Goal: Information Seeking & Learning: Learn about a topic

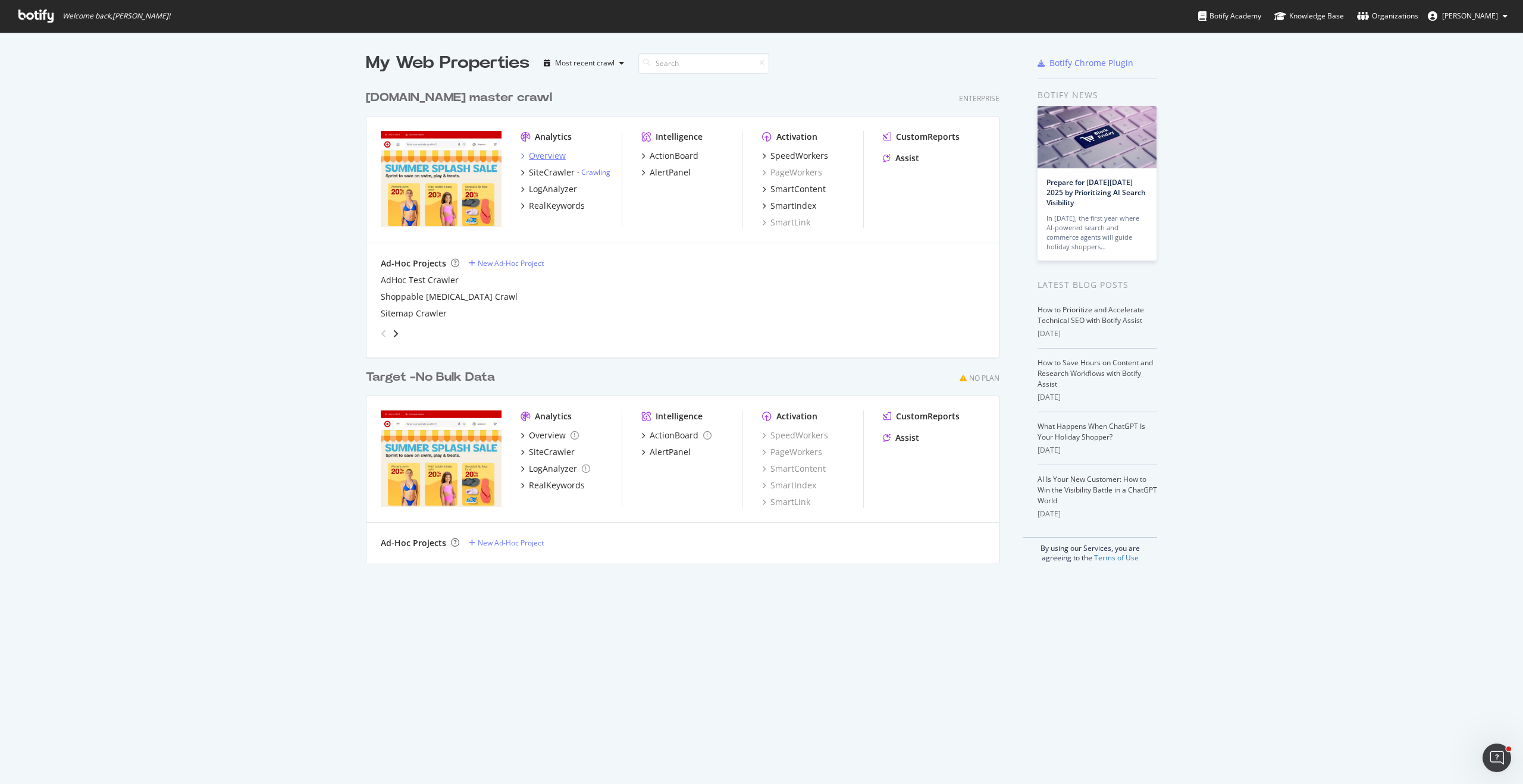
click at [548, 155] on div "Overview" at bounding box center [547, 156] width 37 height 12
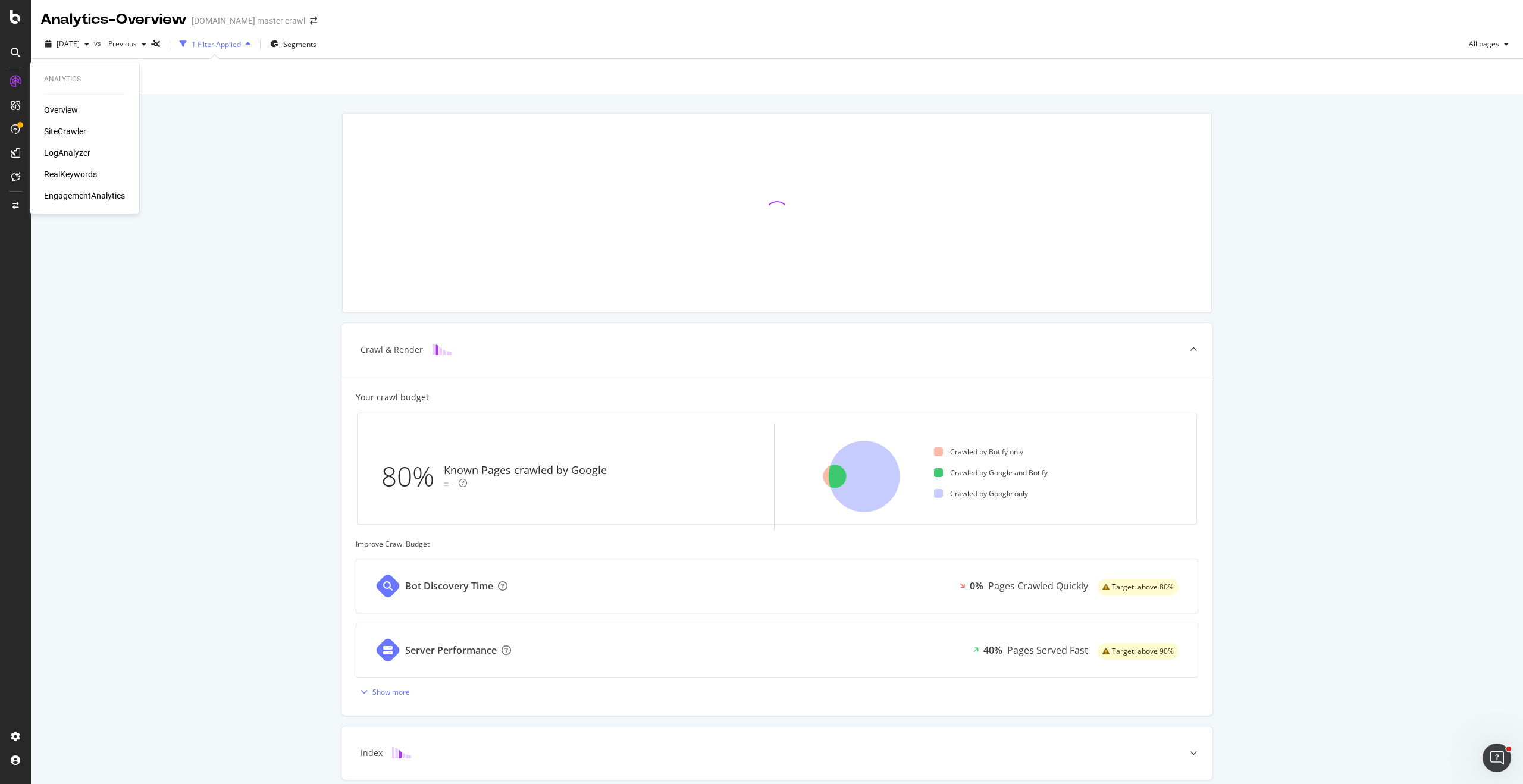
click at [80, 174] on div "RealKeywords" at bounding box center [70, 174] width 53 height 12
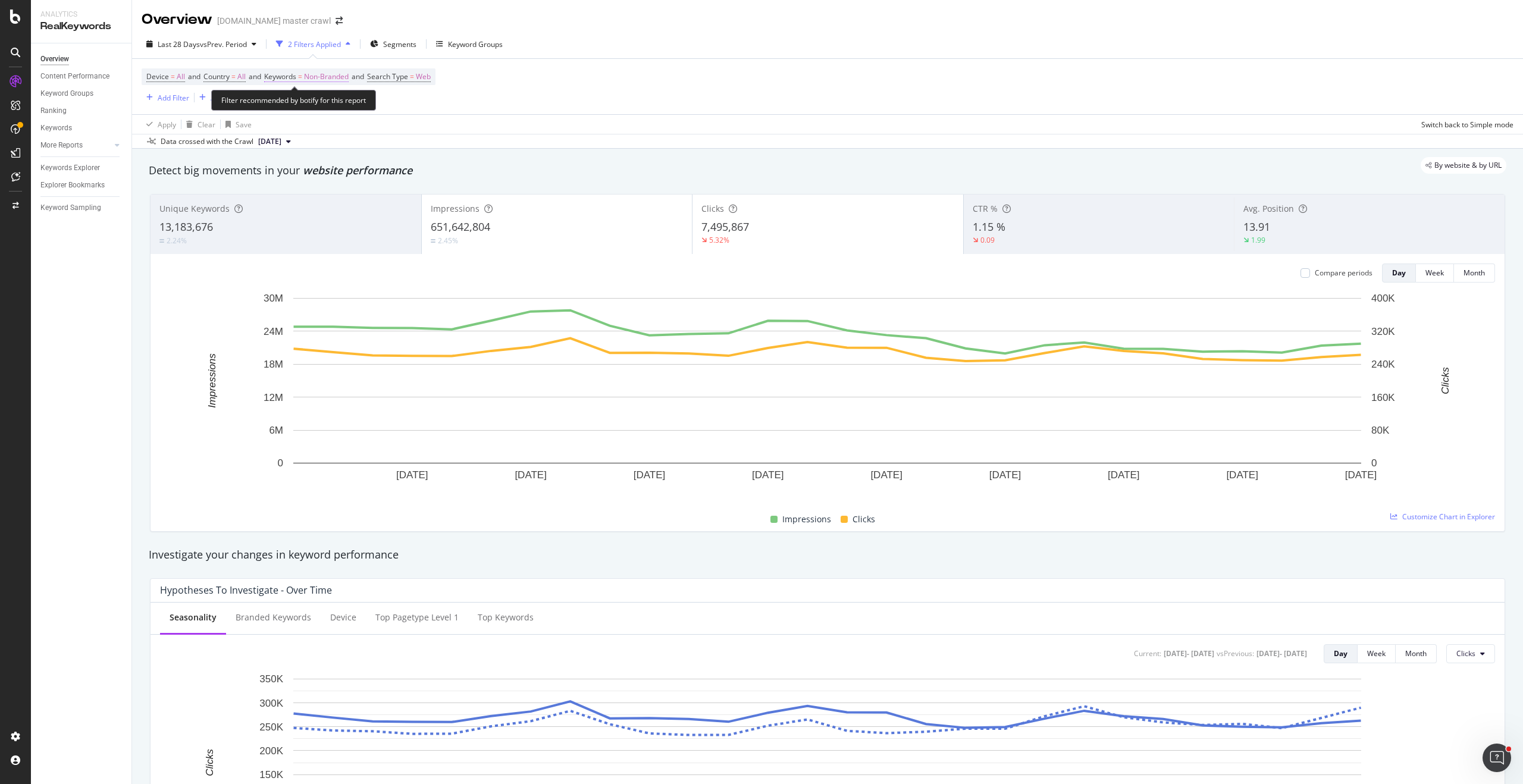
click at [337, 78] on span "Non-Branded" at bounding box center [327, 77] width 45 height 17
click at [324, 102] on span "Non-Branded" at bounding box center [306, 104] width 49 height 10
click at [443, 119] on div "Apply Clear Save Switch back to Simple mode" at bounding box center [827, 124] width 1391 height 20
click at [393, 43] on span "Segments" at bounding box center [399, 44] width 33 height 10
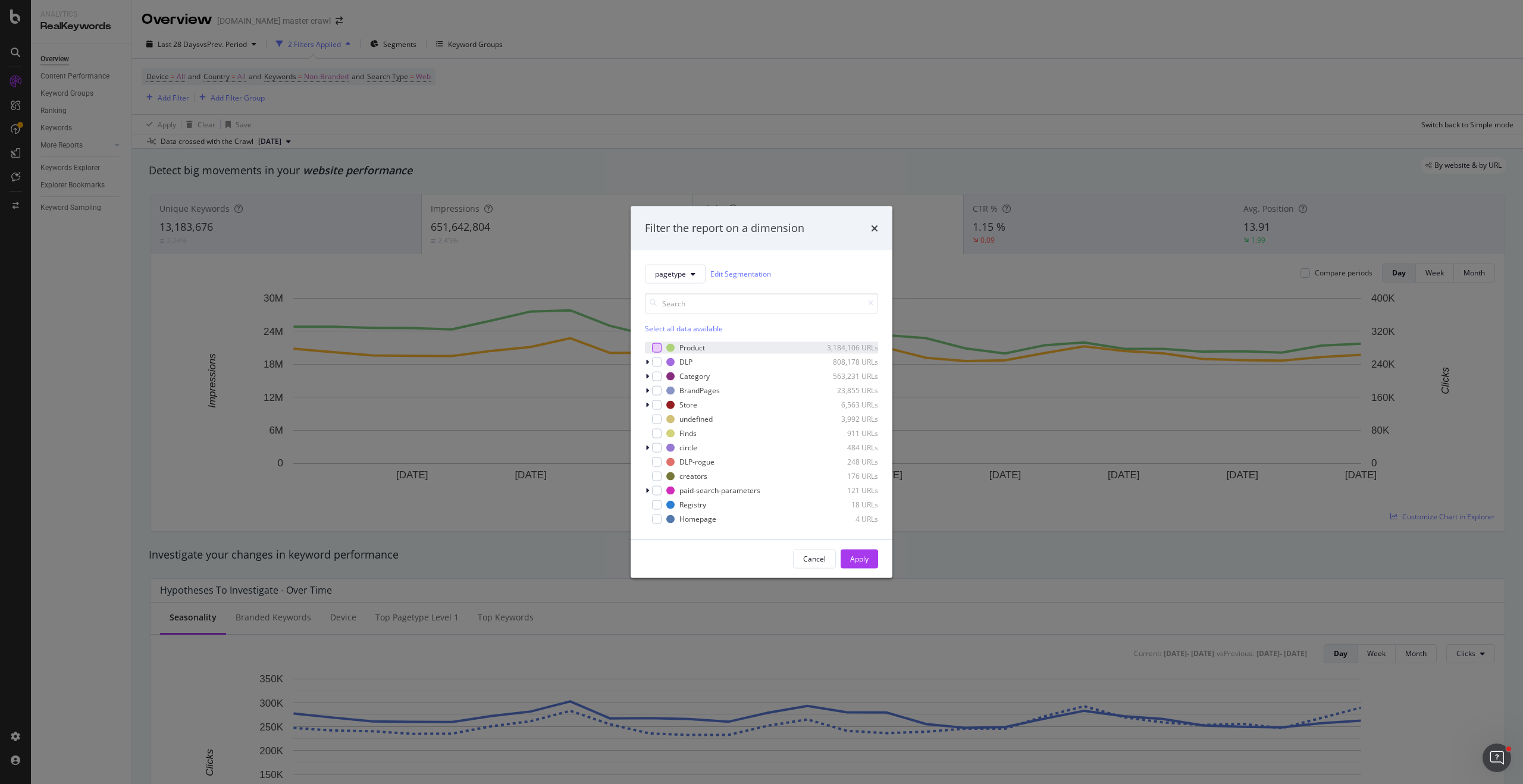
click at [657, 348] on div "modal" at bounding box center [657, 347] width 10 height 10
click at [826, 564] on button "Cancel" at bounding box center [814, 558] width 43 height 19
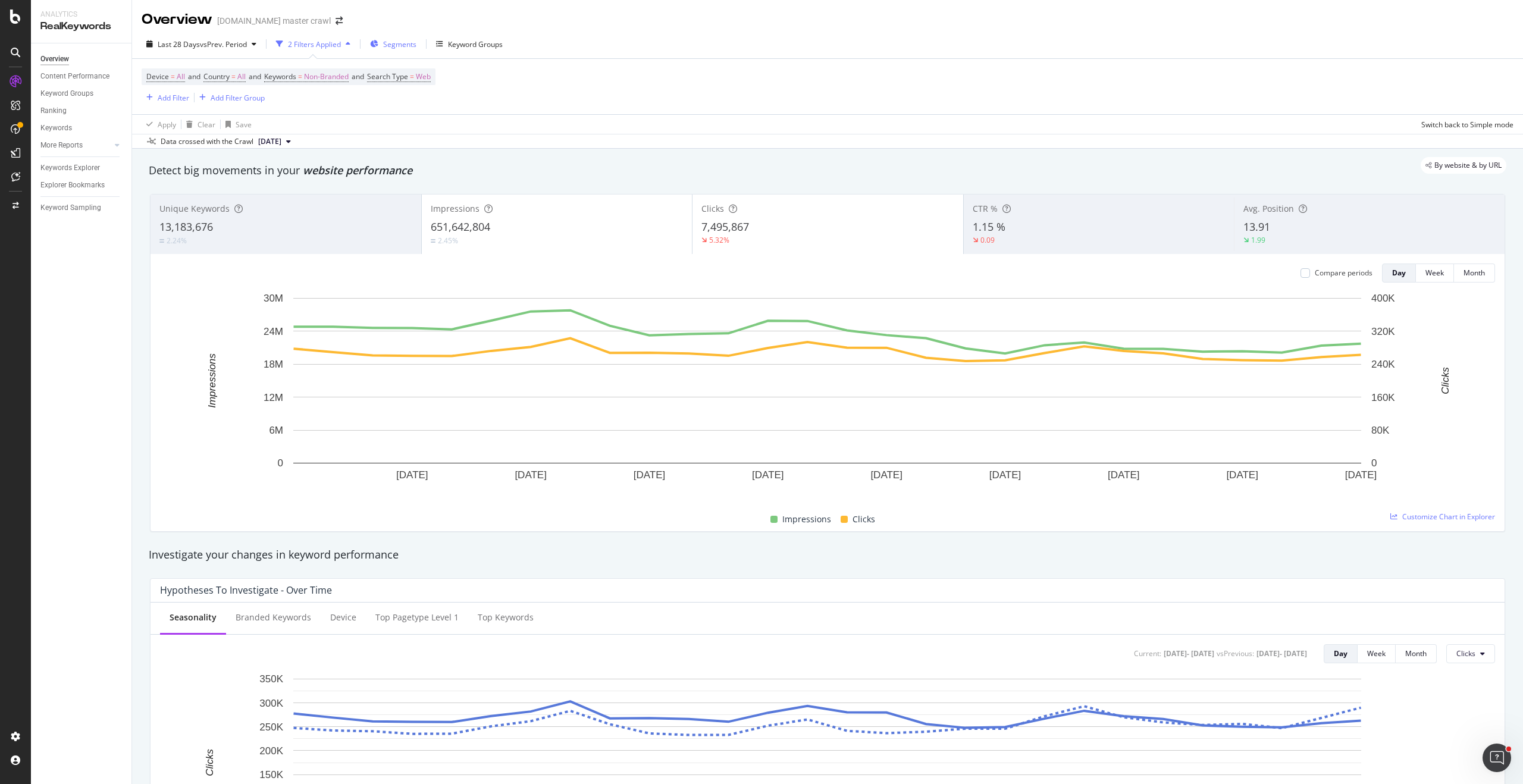
click at [396, 46] on span "Segments" at bounding box center [399, 44] width 33 height 10
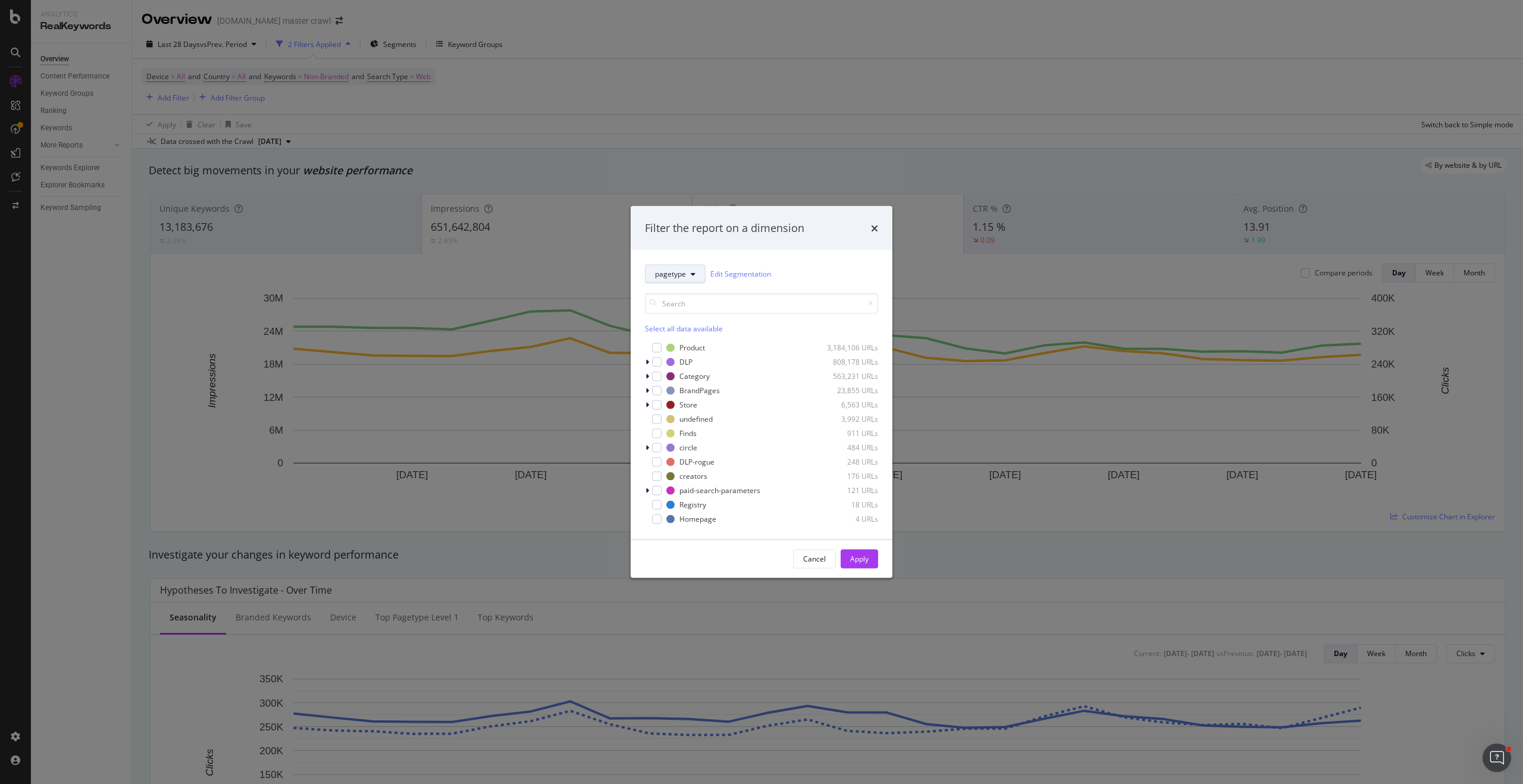
click at [677, 276] on span "pagetype" at bounding box center [670, 273] width 31 height 10
click at [702, 482] on span "Breadcrumb Tree" at bounding box center [696, 481] width 82 height 11
click at [654, 327] on icon "modal" at bounding box center [654, 329] width 4 height 7
click at [654, 329] on icon "modal" at bounding box center [654, 329] width 5 height 7
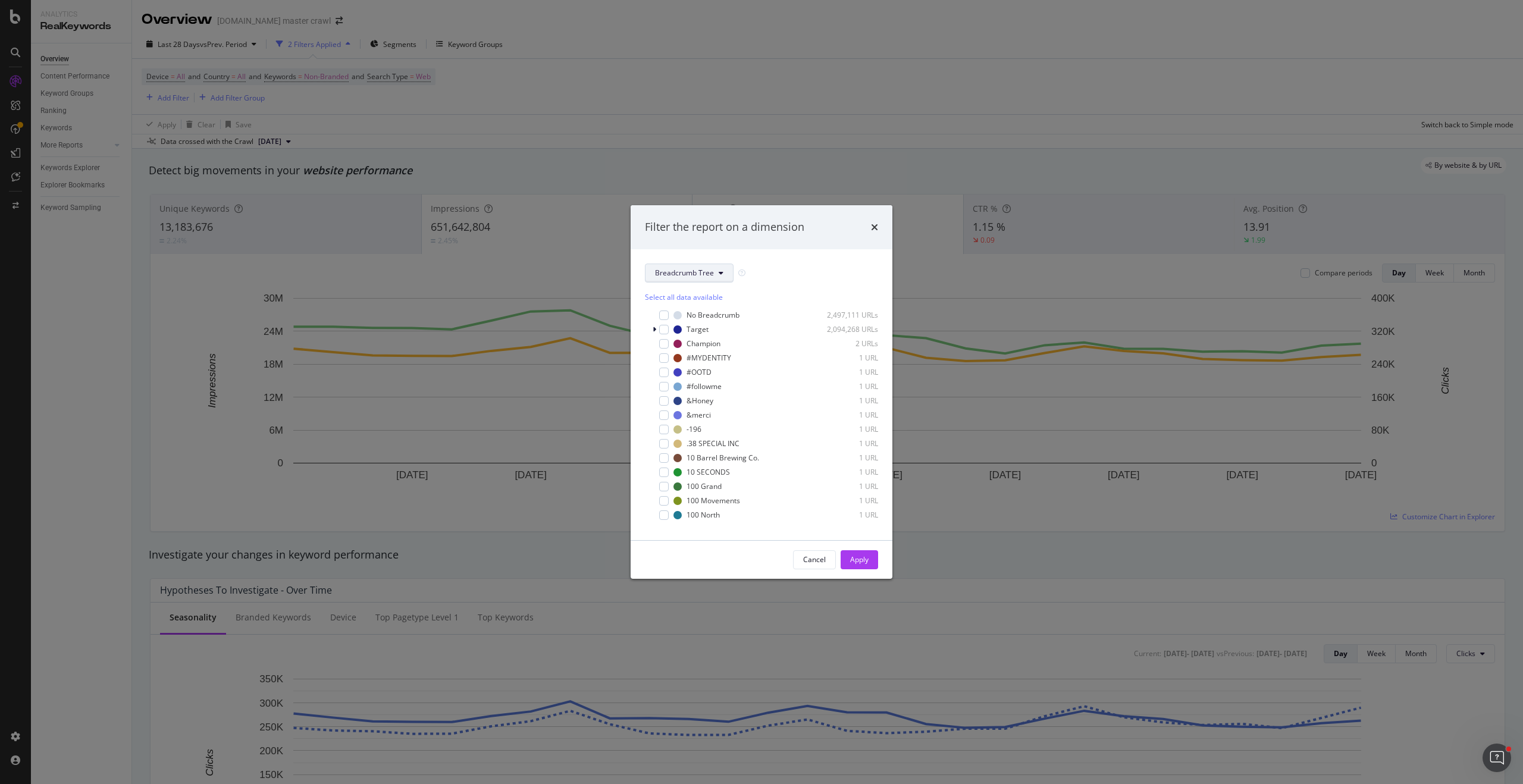
click at [678, 275] on span "Breadcrumb Tree" at bounding box center [684, 272] width 59 height 10
drag, startPoint x: 781, startPoint y: 284, endPoint x: 769, endPoint y: 288, distance: 12.6
click at [780, 284] on div "Select all data available No Breadcrumb 2,497,111 URLs Target 2,094,268 URLs Ch…" at bounding box center [761, 404] width 233 height 243
click at [653, 329] on icon "modal" at bounding box center [654, 329] width 4 height 7
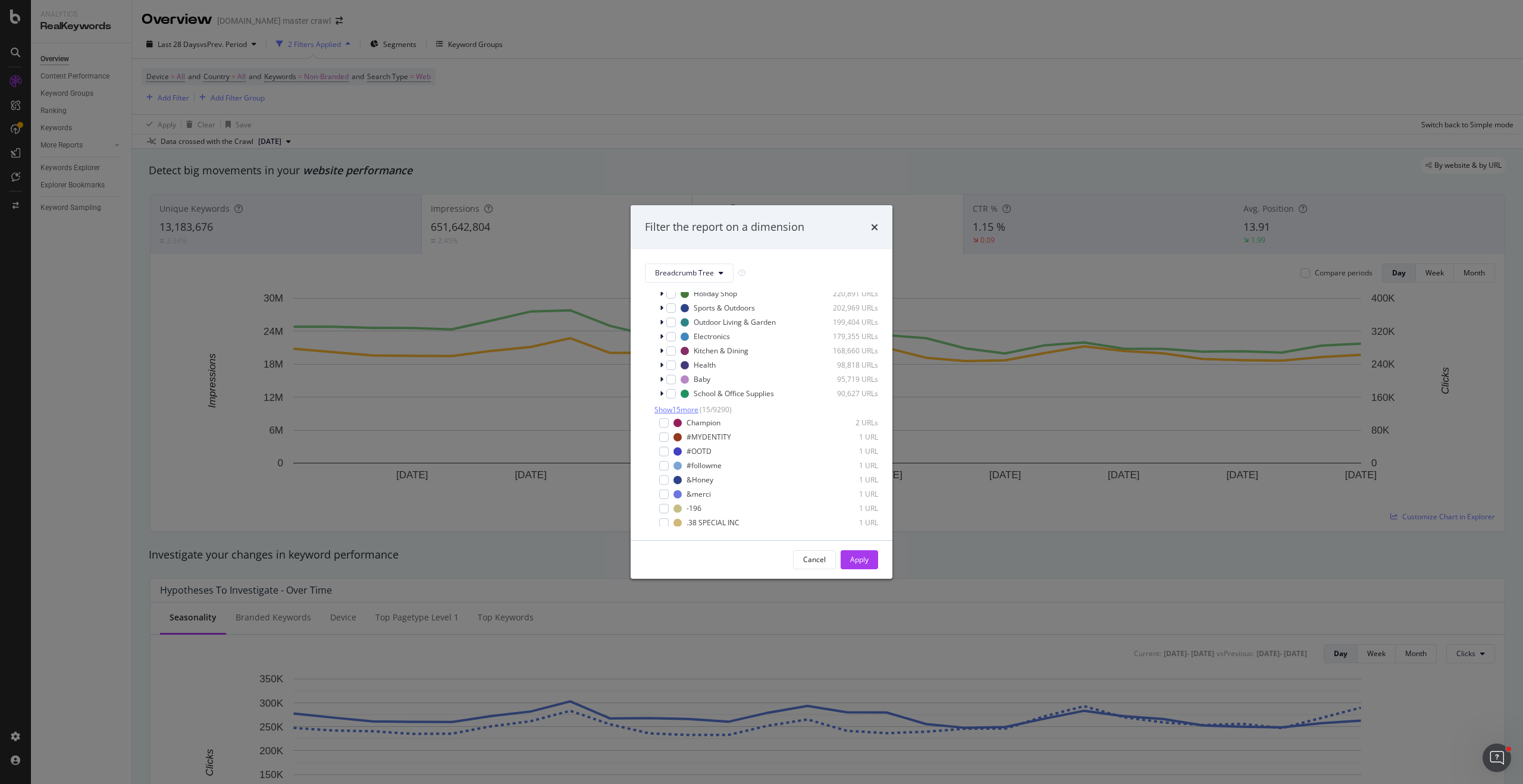
click at [661, 409] on span "Show 15 more" at bounding box center [676, 409] width 44 height 10
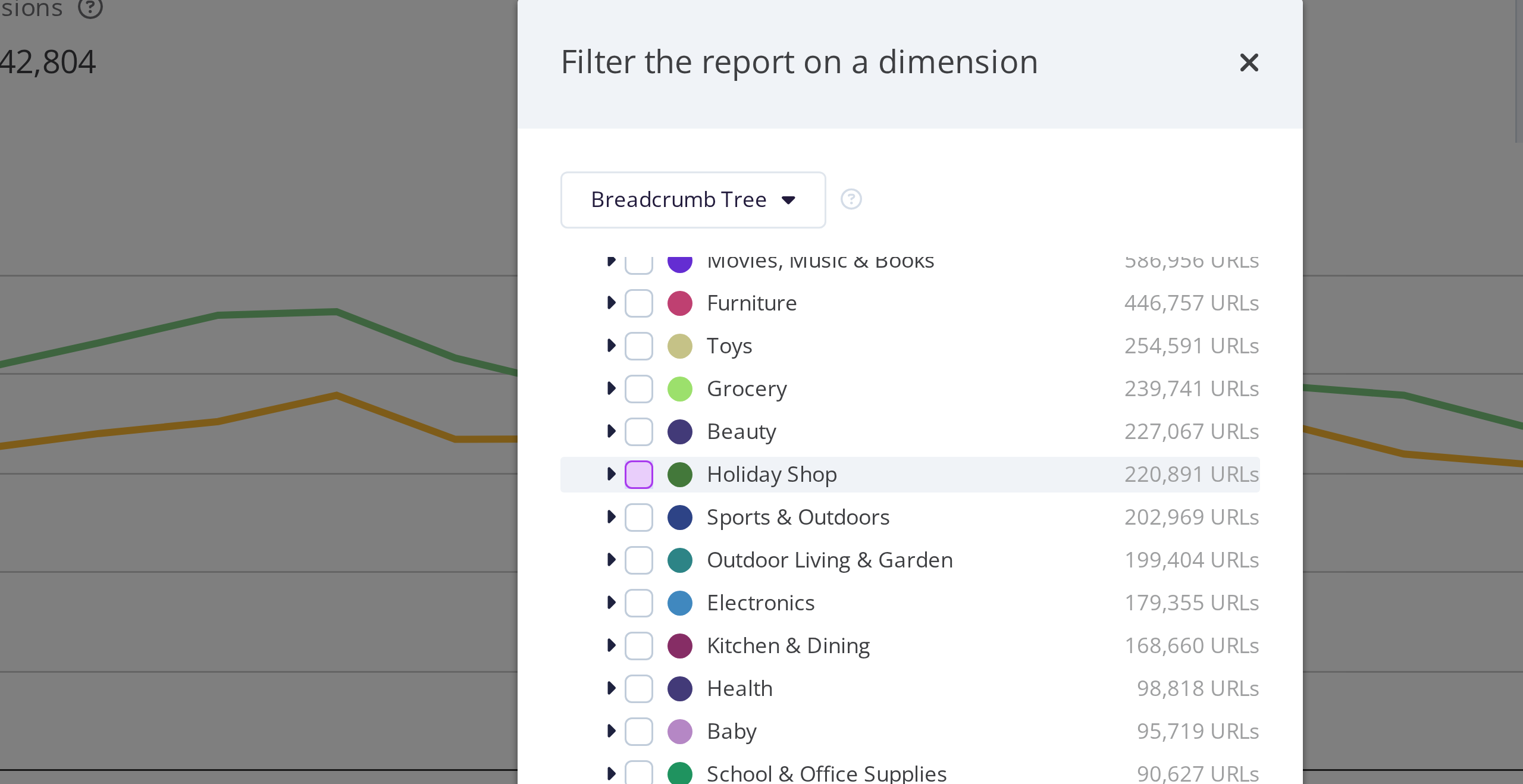
scroll to position [76, 0]
click at [662, 366] on icon "modal" at bounding box center [661, 365] width 4 height 7
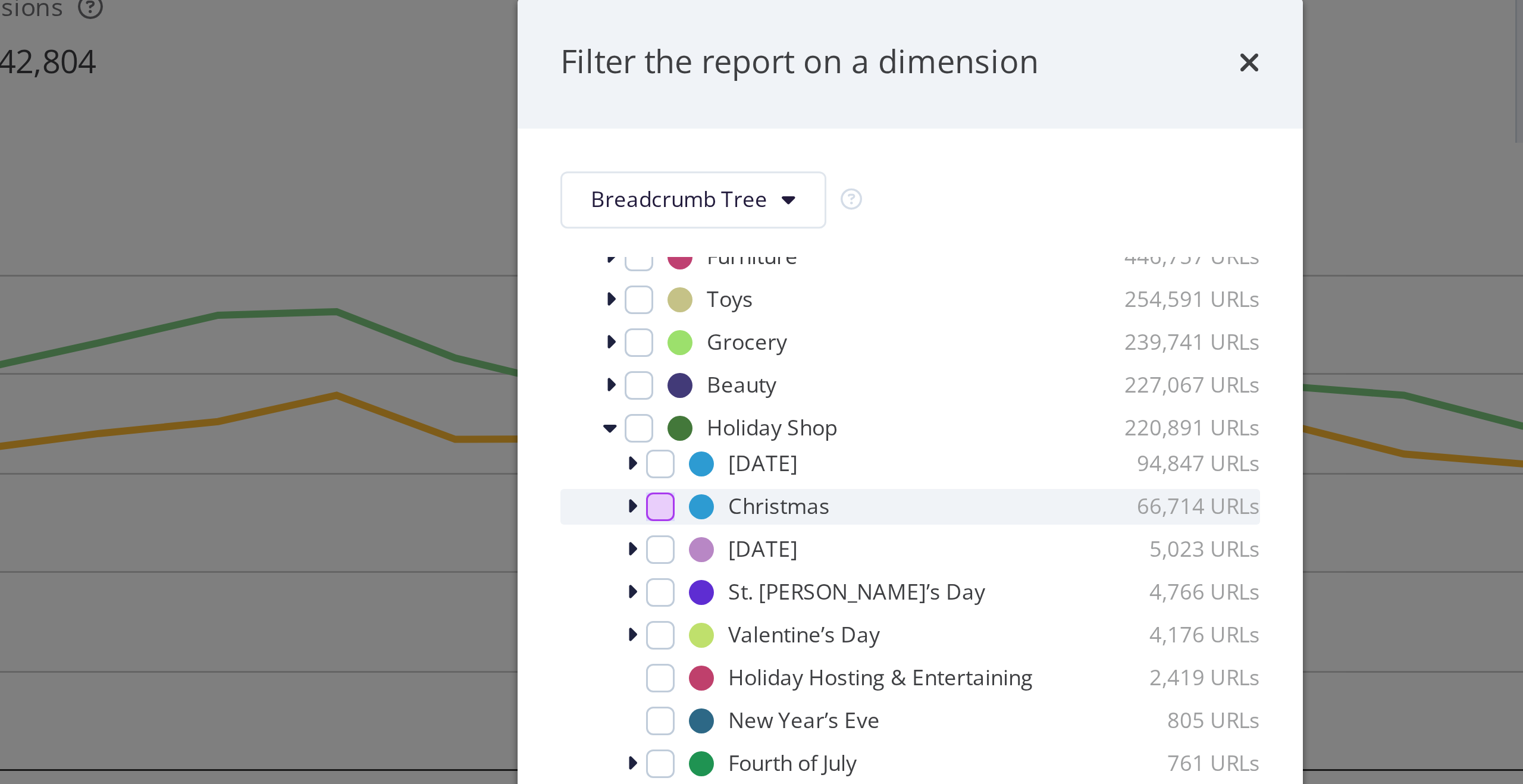
scroll to position [93, 0]
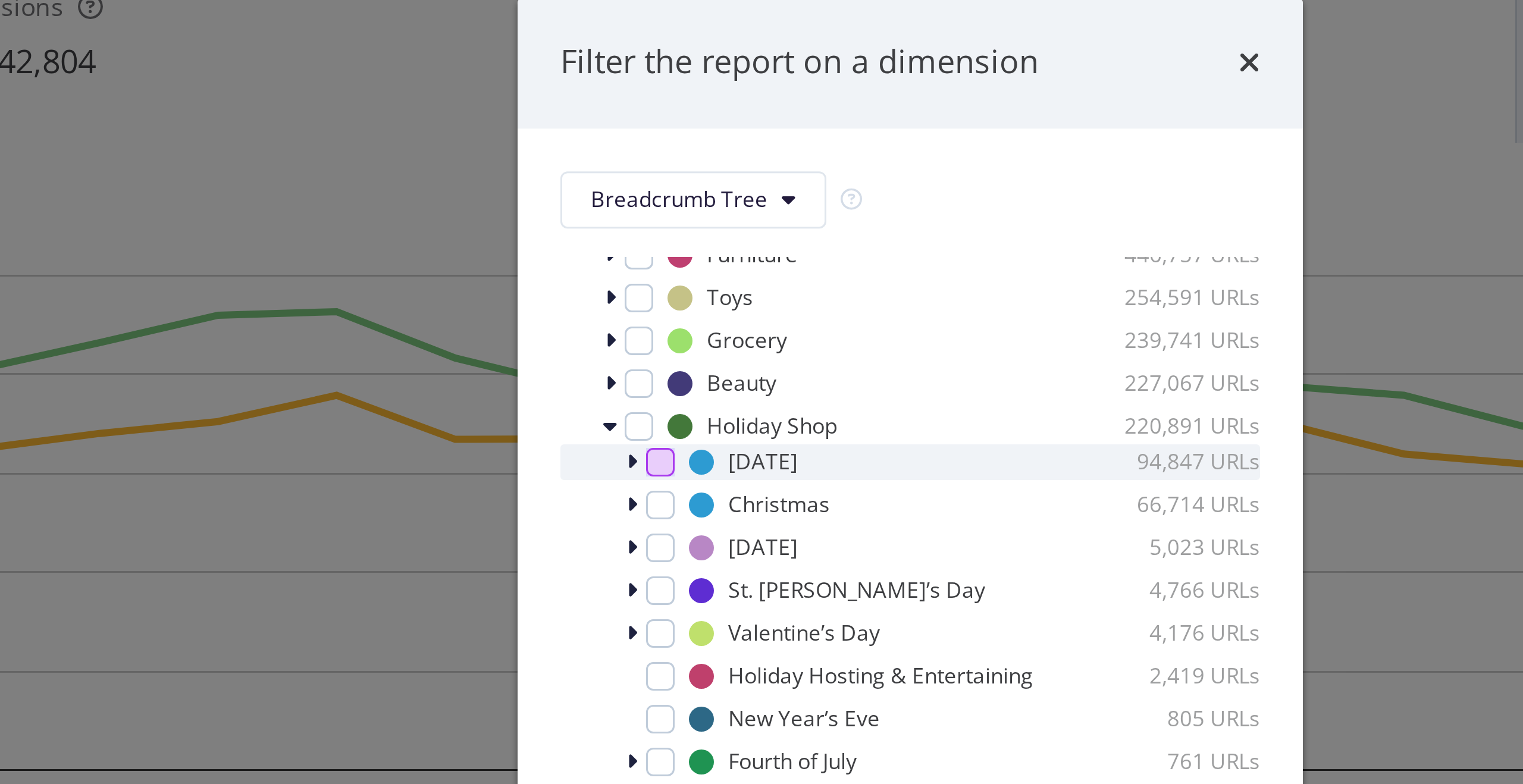
click at [681, 360] on div "modal" at bounding box center [678, 361] width 10 height 10
click at [668, 361] on icon "modal" at bounding box center [669, 361] width 4 height 7
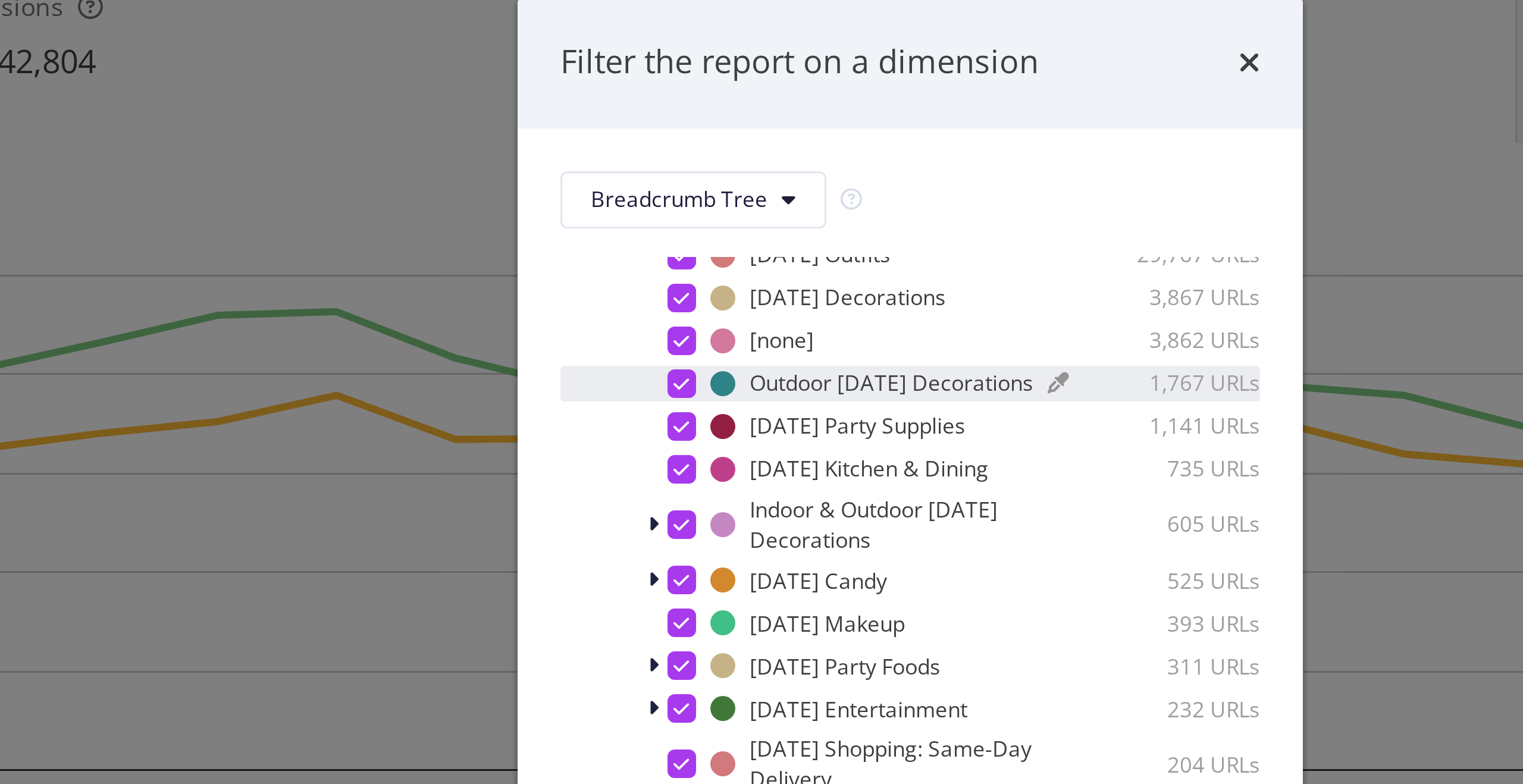
scroll to position [184, 0]
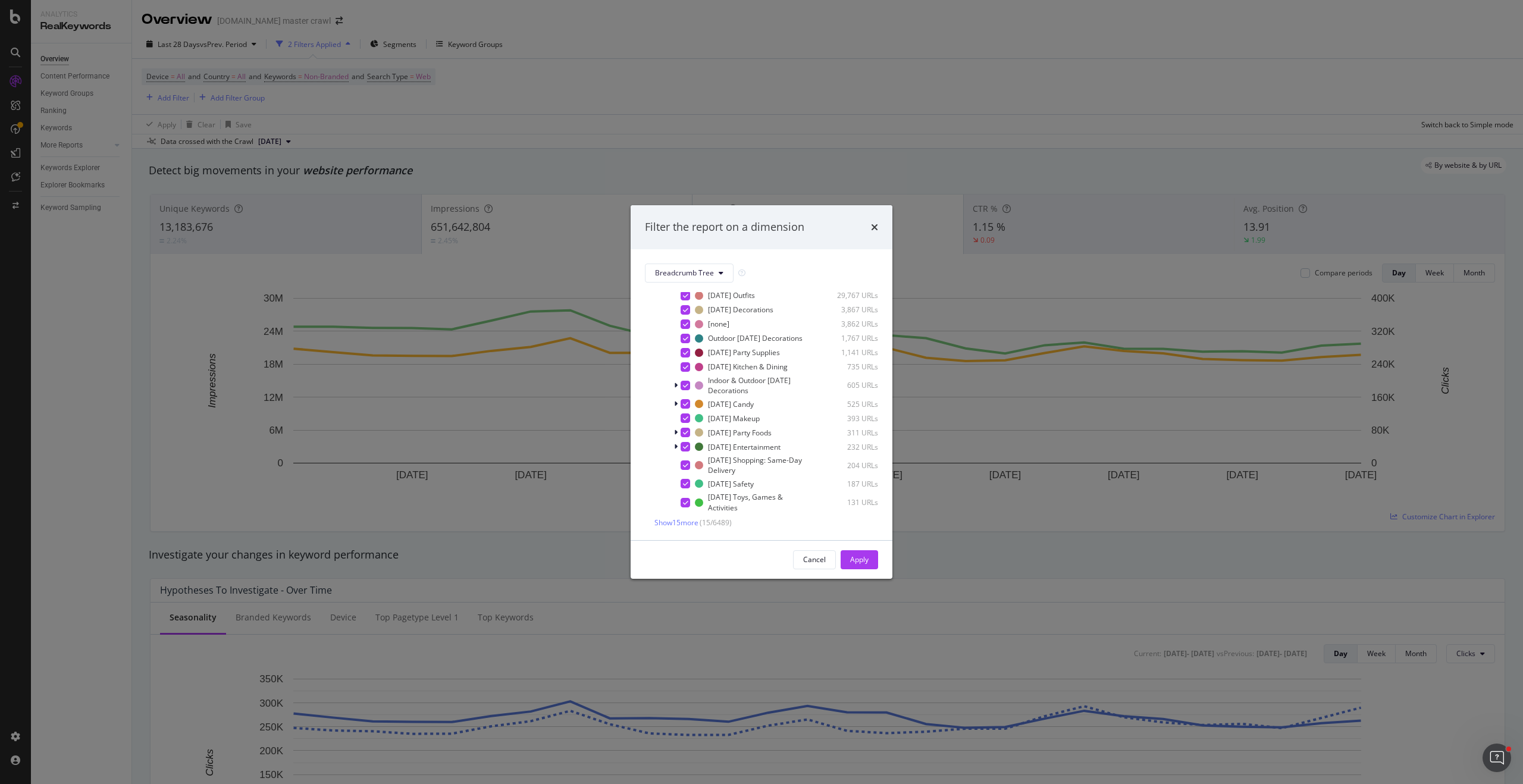
click at [854, 562] on div "Apply" at bounding box center [859, 559] width 19 height 10
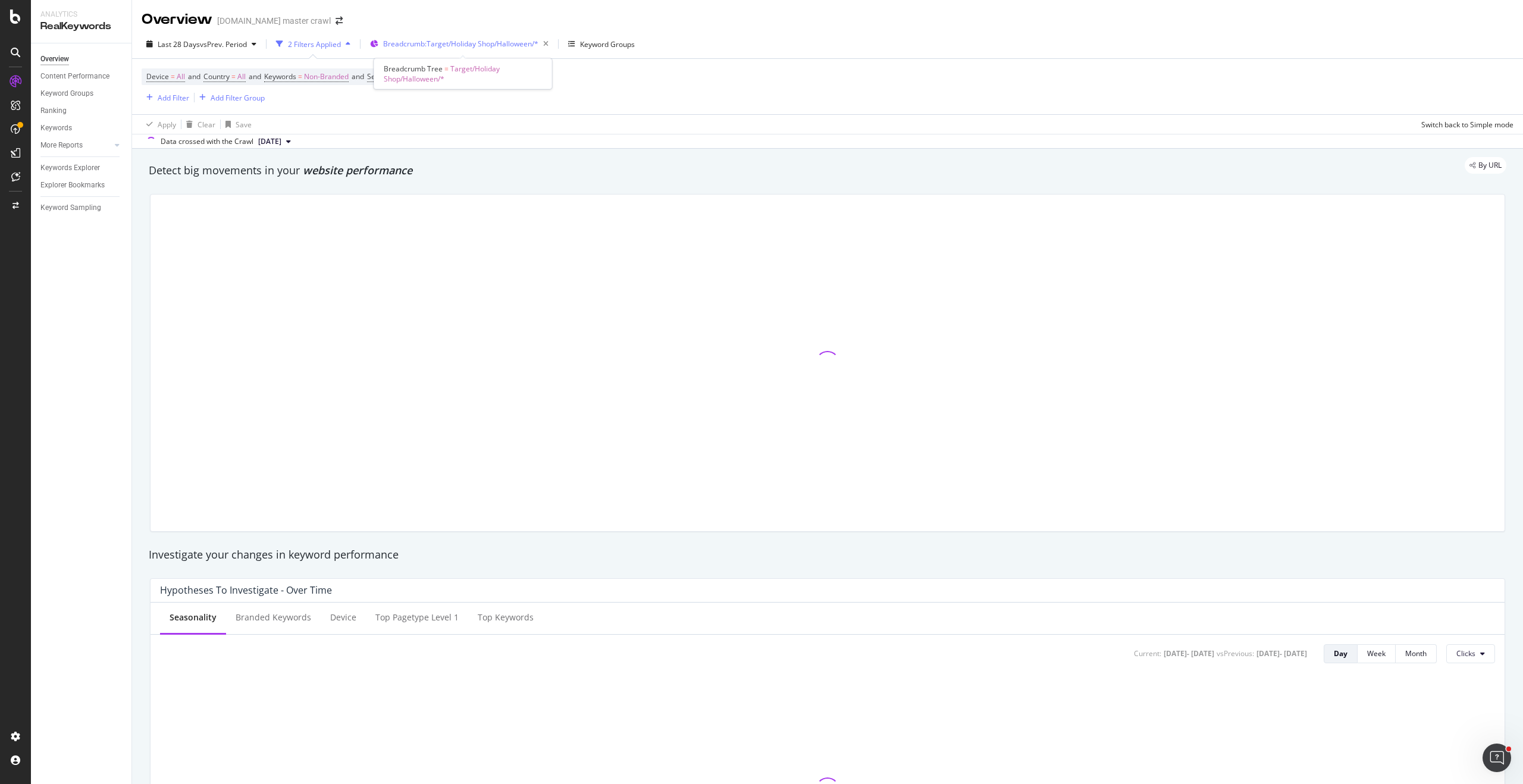
click at [461, 48] on span "Breadcrumb: Target/Holiday Shop/Halloween/*" at bounding box center [461, 43] width 155 height 10
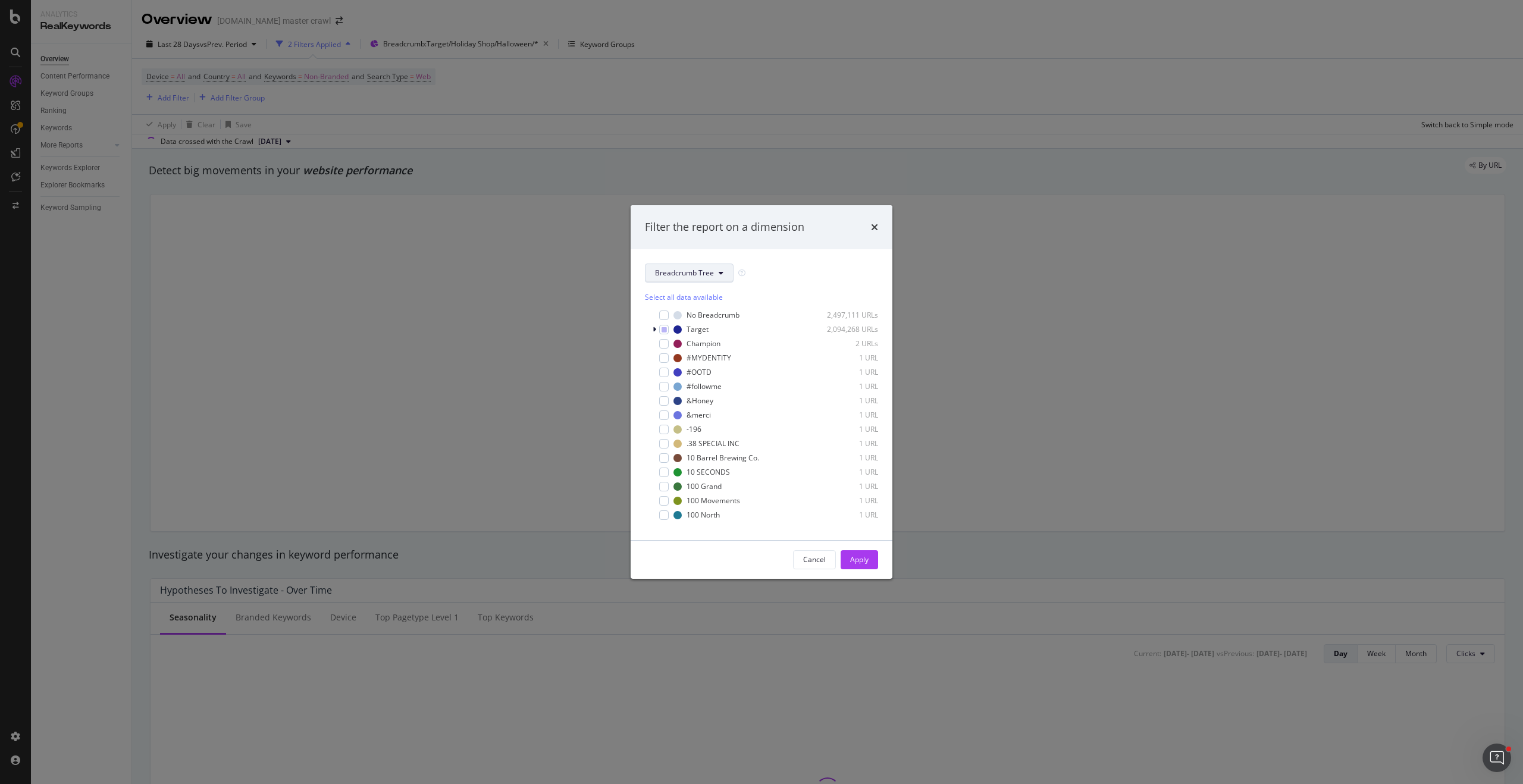
click at [681, 273] on span "Breadcrumb Tree" at bounding box center [684, 272] width 59 height 10
click at [524, 105] on div "Filter the report on a dimension Breadcrumb Tree Select all data available No B…" at bounding box center [762, 392] width 1523 height 784
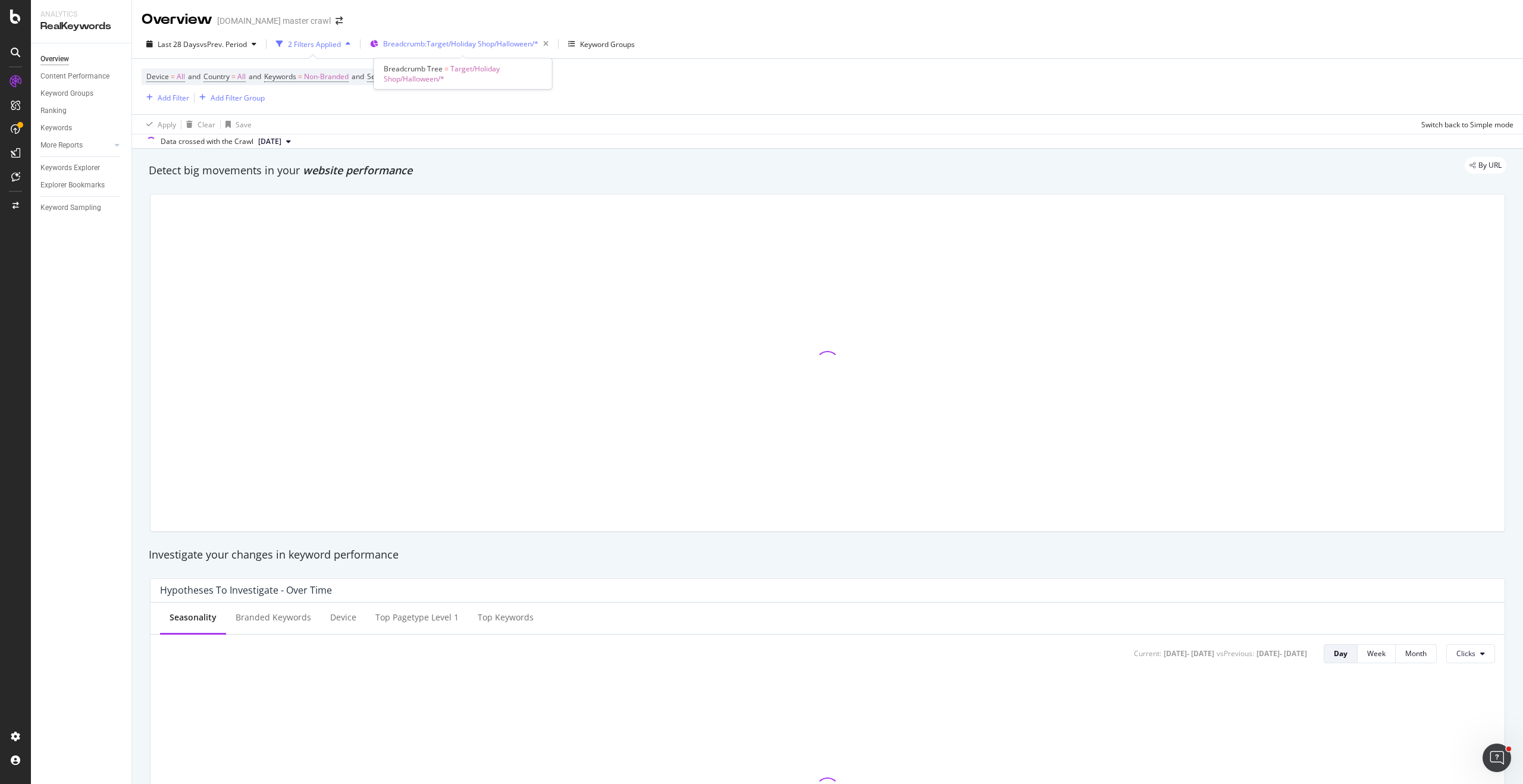
click at [452, 47] on span "Breadcrumb: Target/Holiday Shop/Halloween/*" at bounding box center [461, 43] width 155 height 10
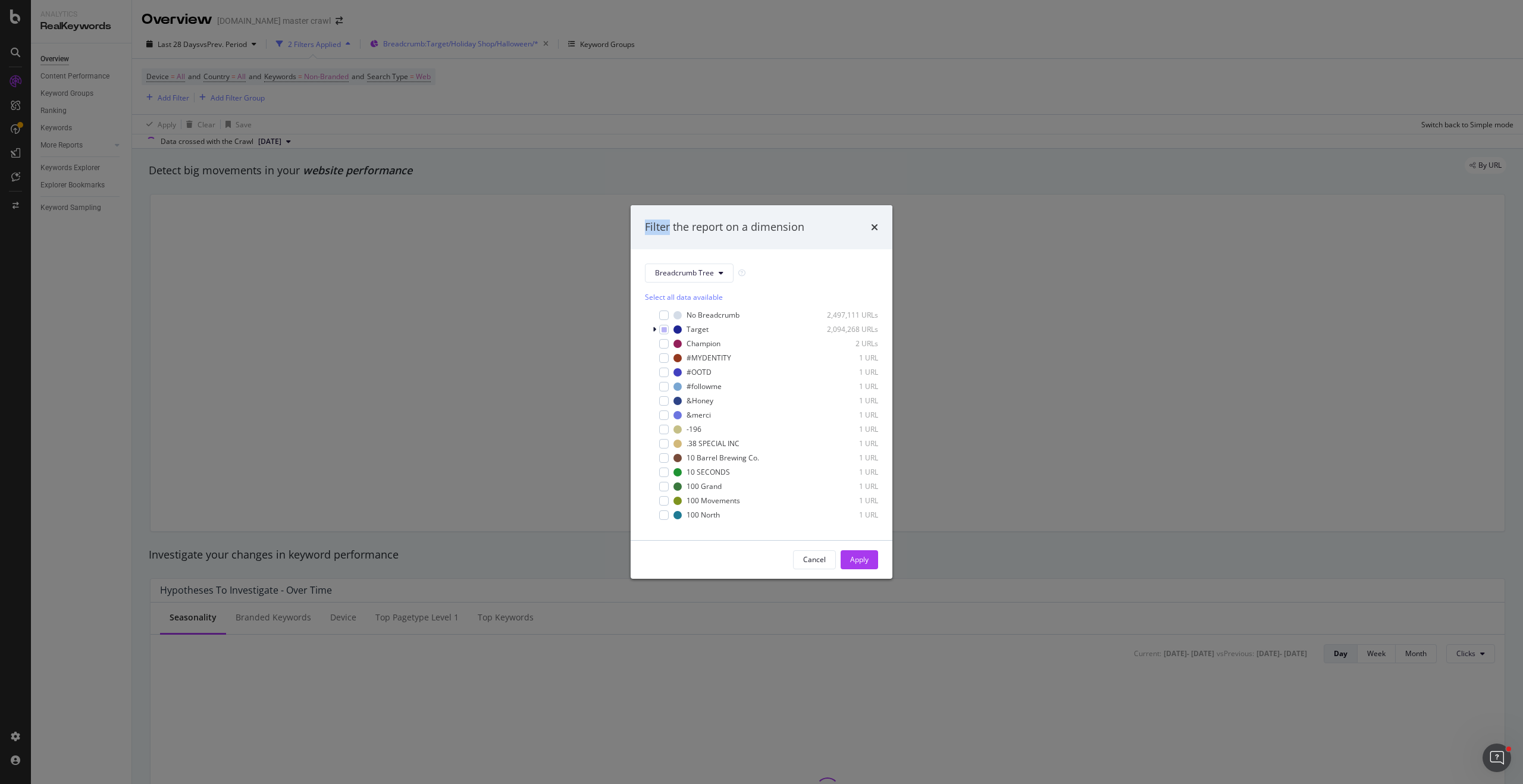
click at [452, 47] on div "Filter the report on a dimension Breadcrumb Tree Select all data available No B…" at bounding box center [762, 392] width 1523 height 784
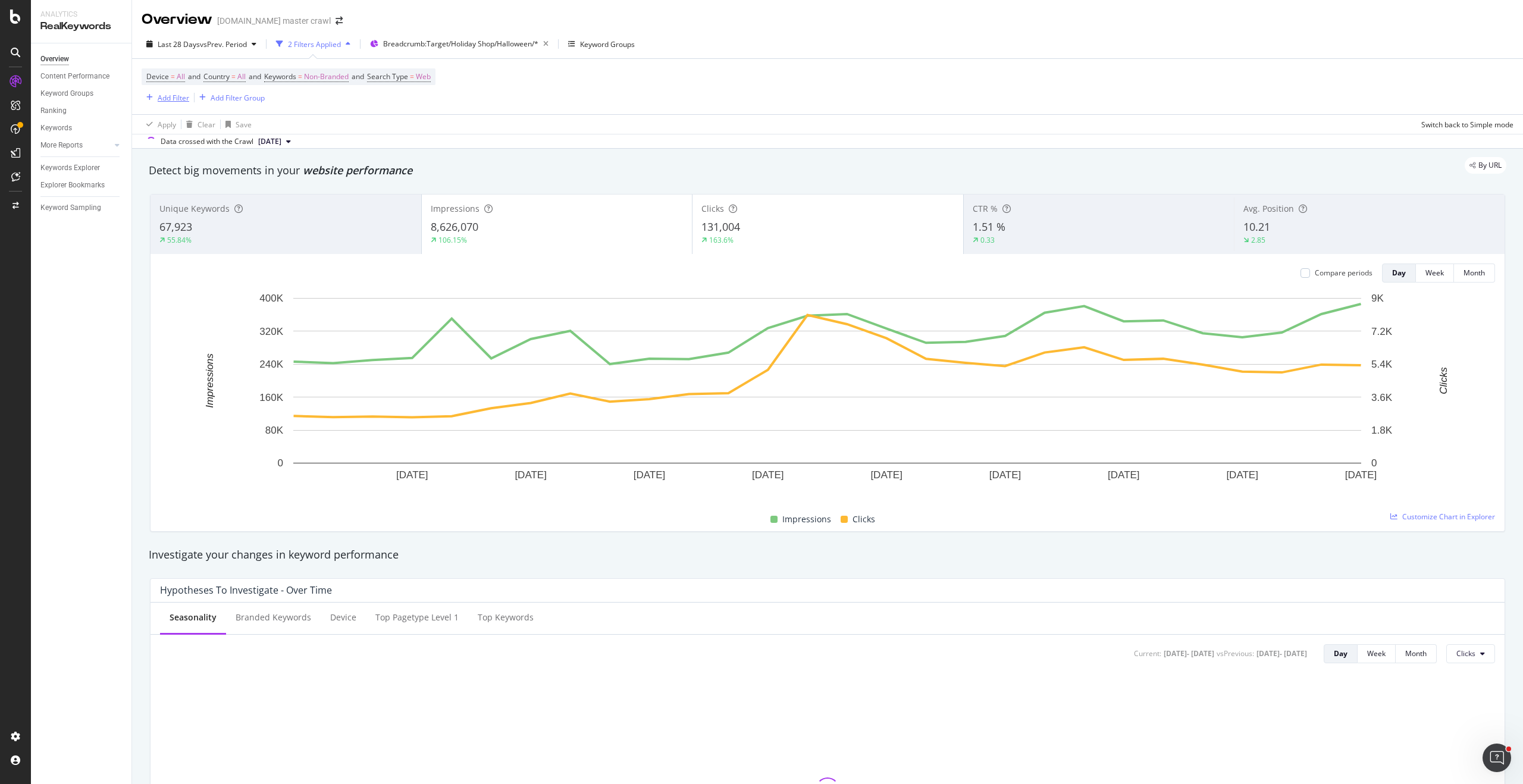
click at [158, 99] on div "Add Filter" at bounding box center [174, 98] width 31 height 10
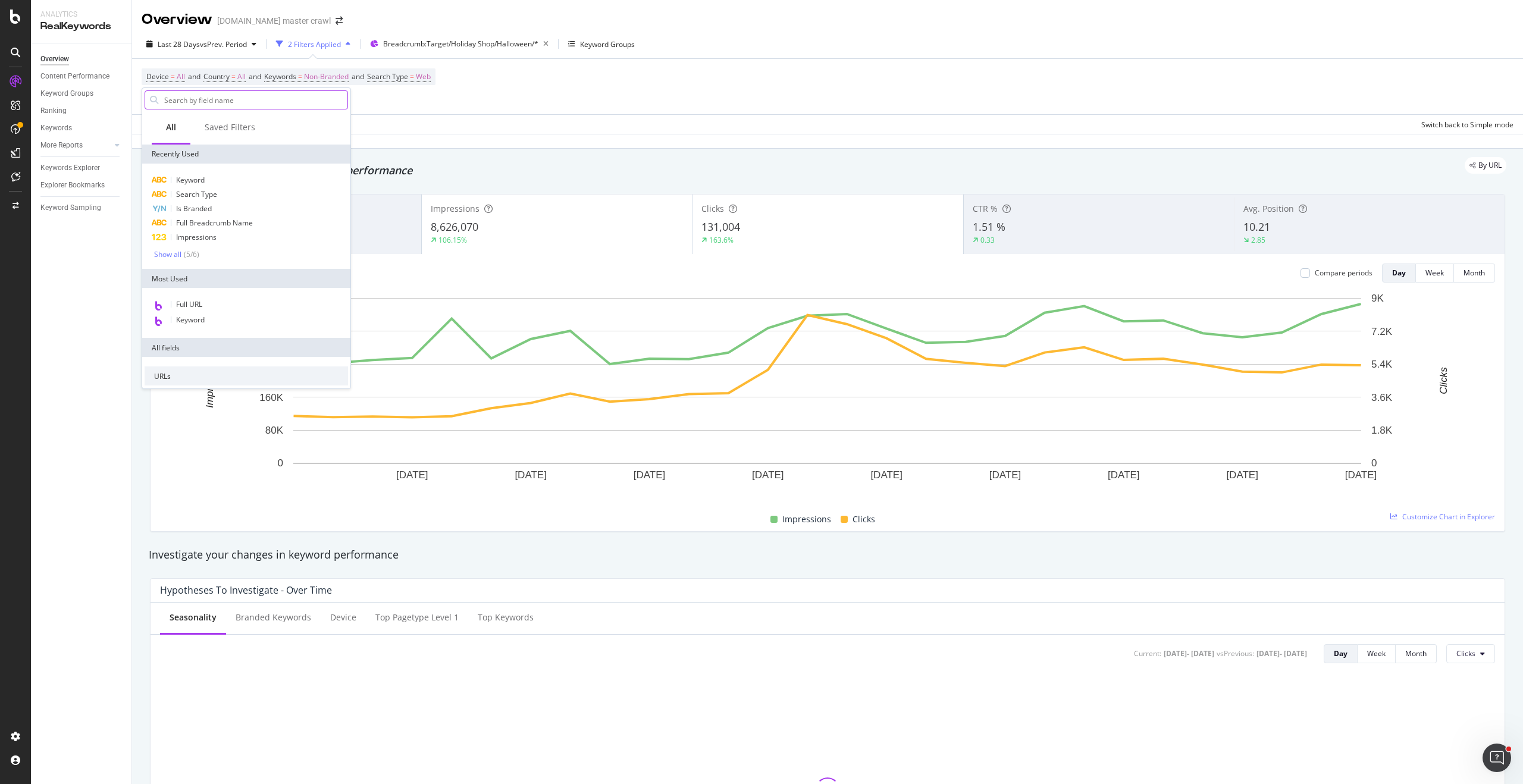
type input "o"
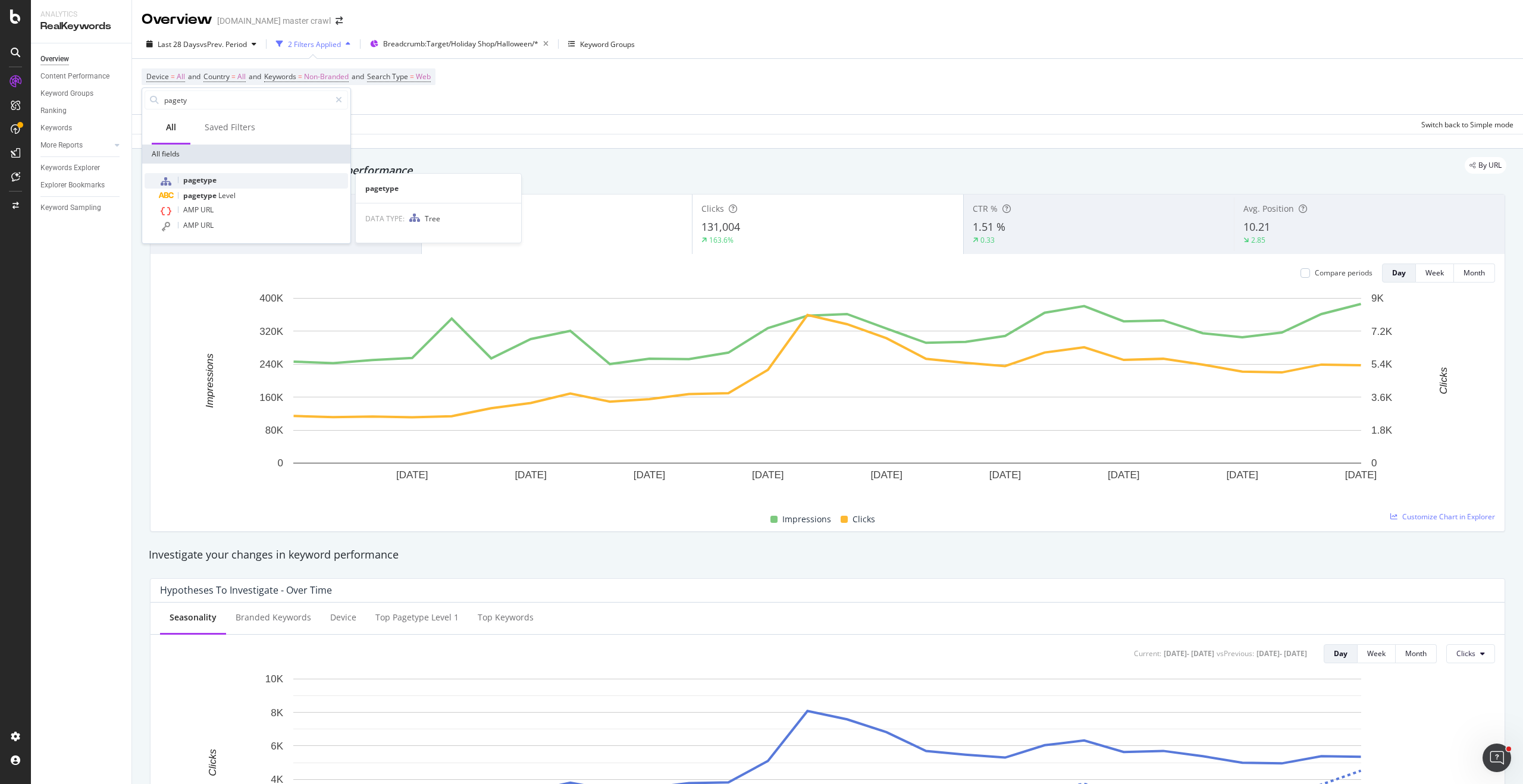
type input "pagety"
click at [214, 181] on span "pagetype" at bounding box center [199, 179] width 33 height 10
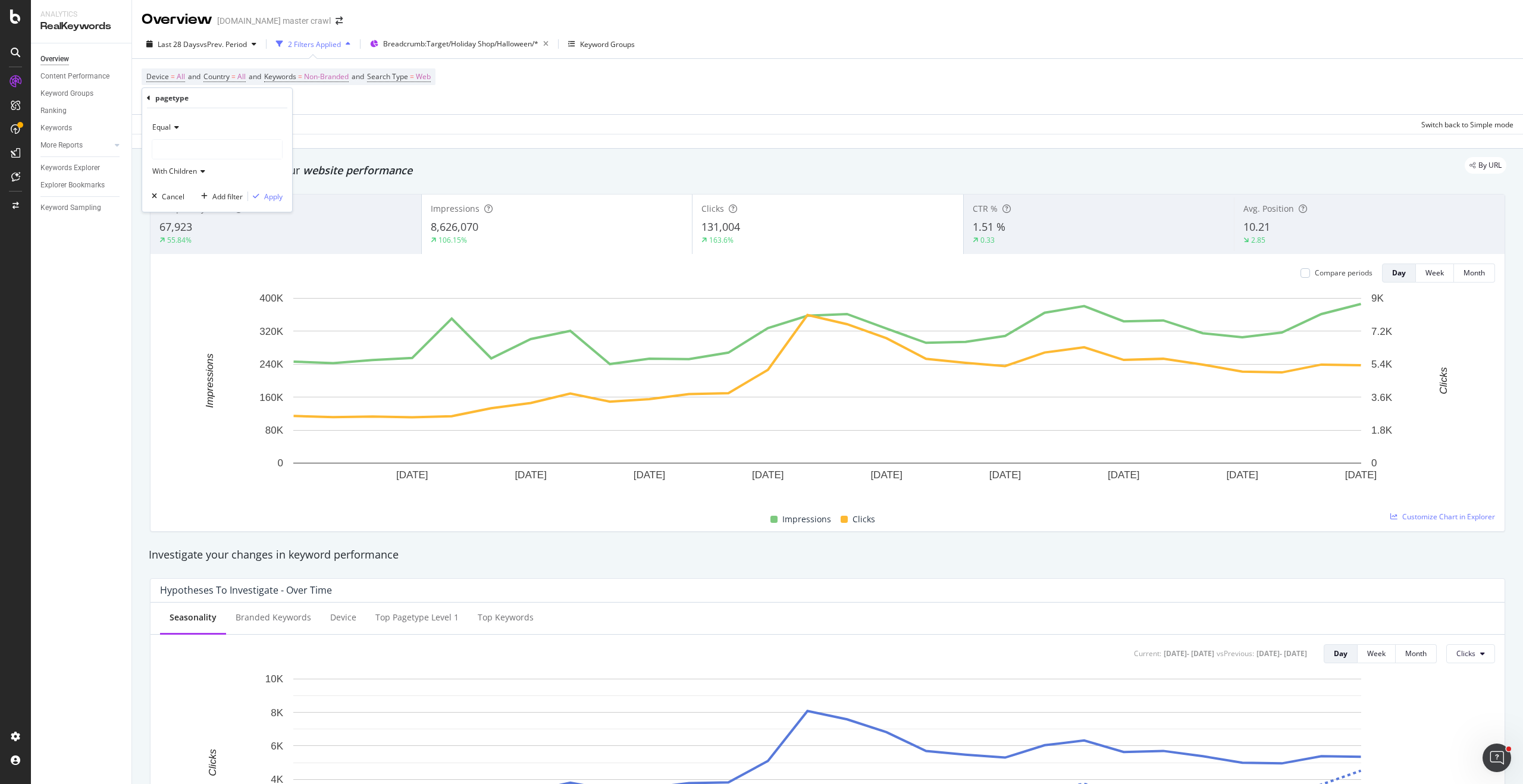
click at [207, 146] on div at bounding box center [217, 149] width 130 height 19
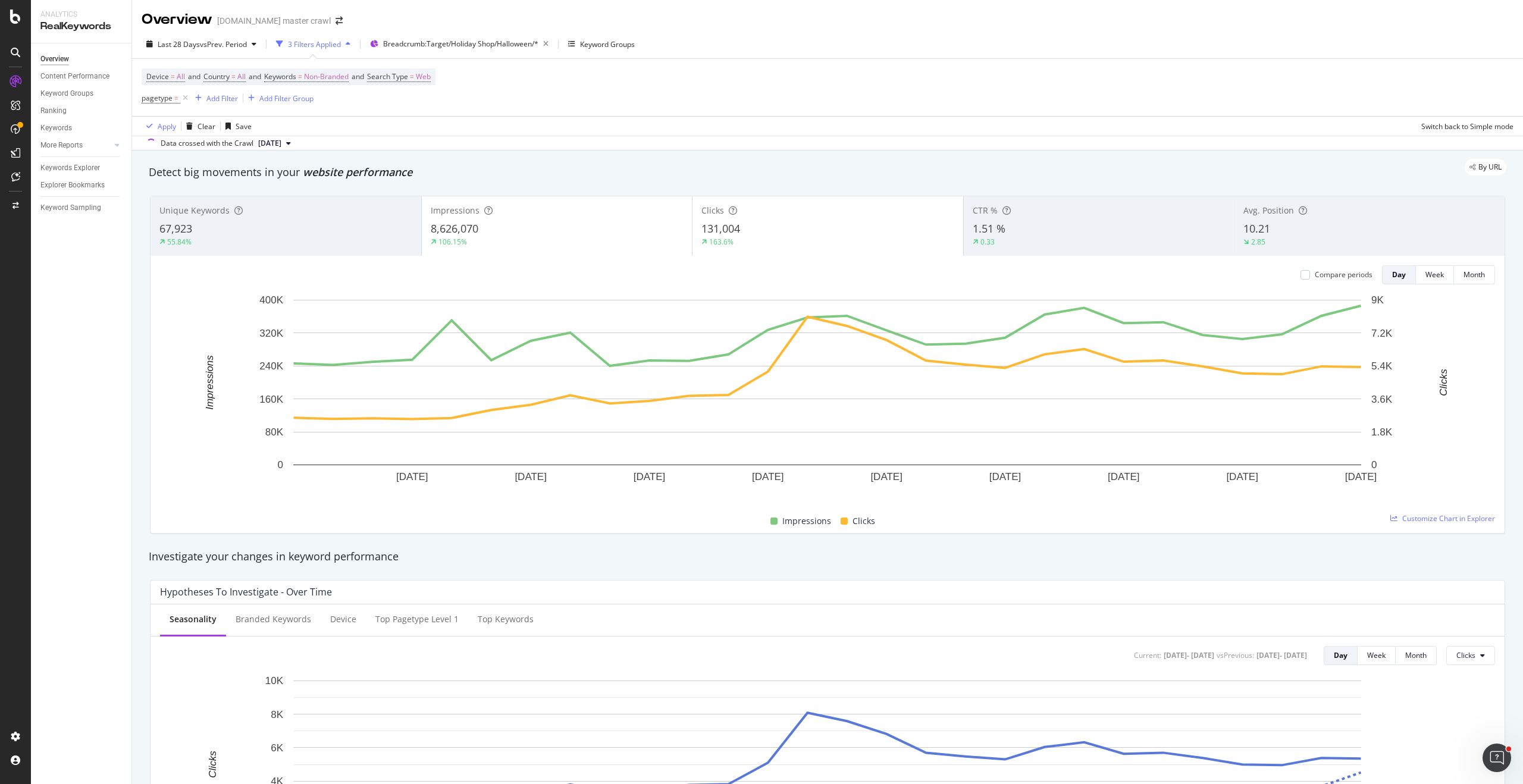
click at [421, 145] on div "Data crossed with the Crawl [DATE]" at bounding box center [827, 143] width 1391 height 14
click at [601, 84] on div "Device = All and Country = All and Keywords = Non-Branded and Search Type = Web…" at bounding box center [827, 87] width 1372 height 57
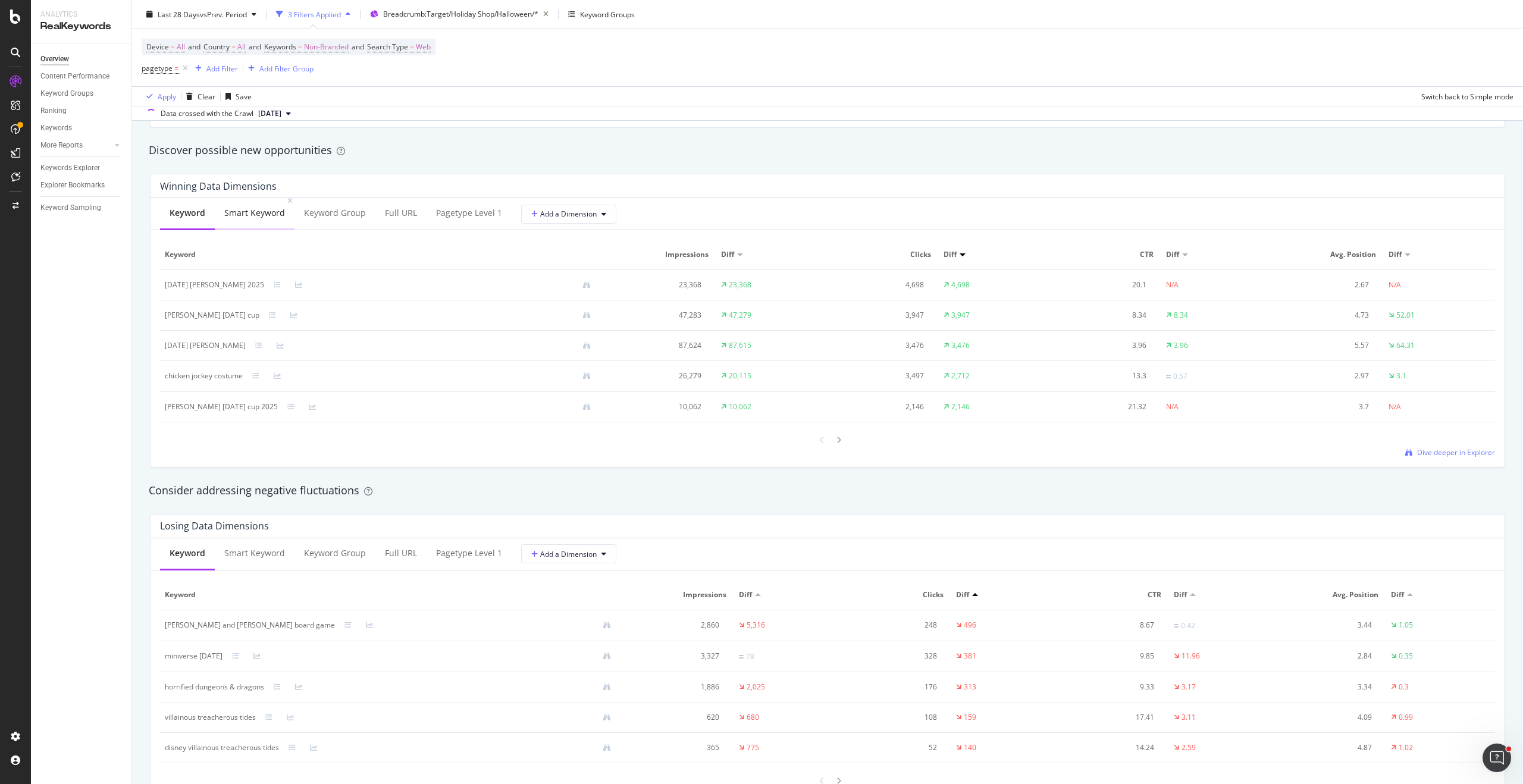
scroll to position [1004, 0]
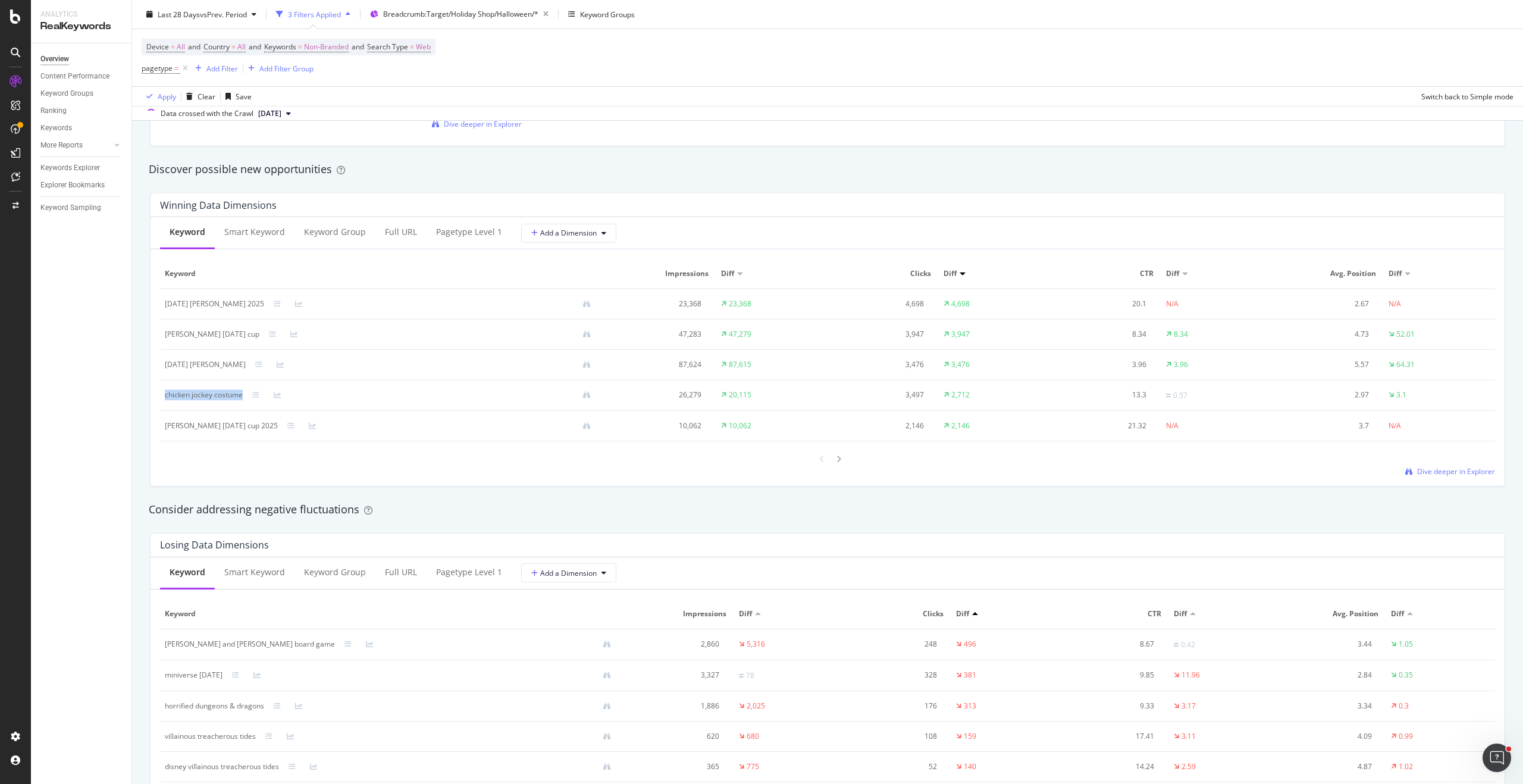
drag, startPoint x: 163, startPoint y: 397, endPoint x: 247, endPoint y: 396, distance: 84.0
click at [247, 396] on td "chicken jockey costume" at bounding box center [383, 395] width 445 height 31
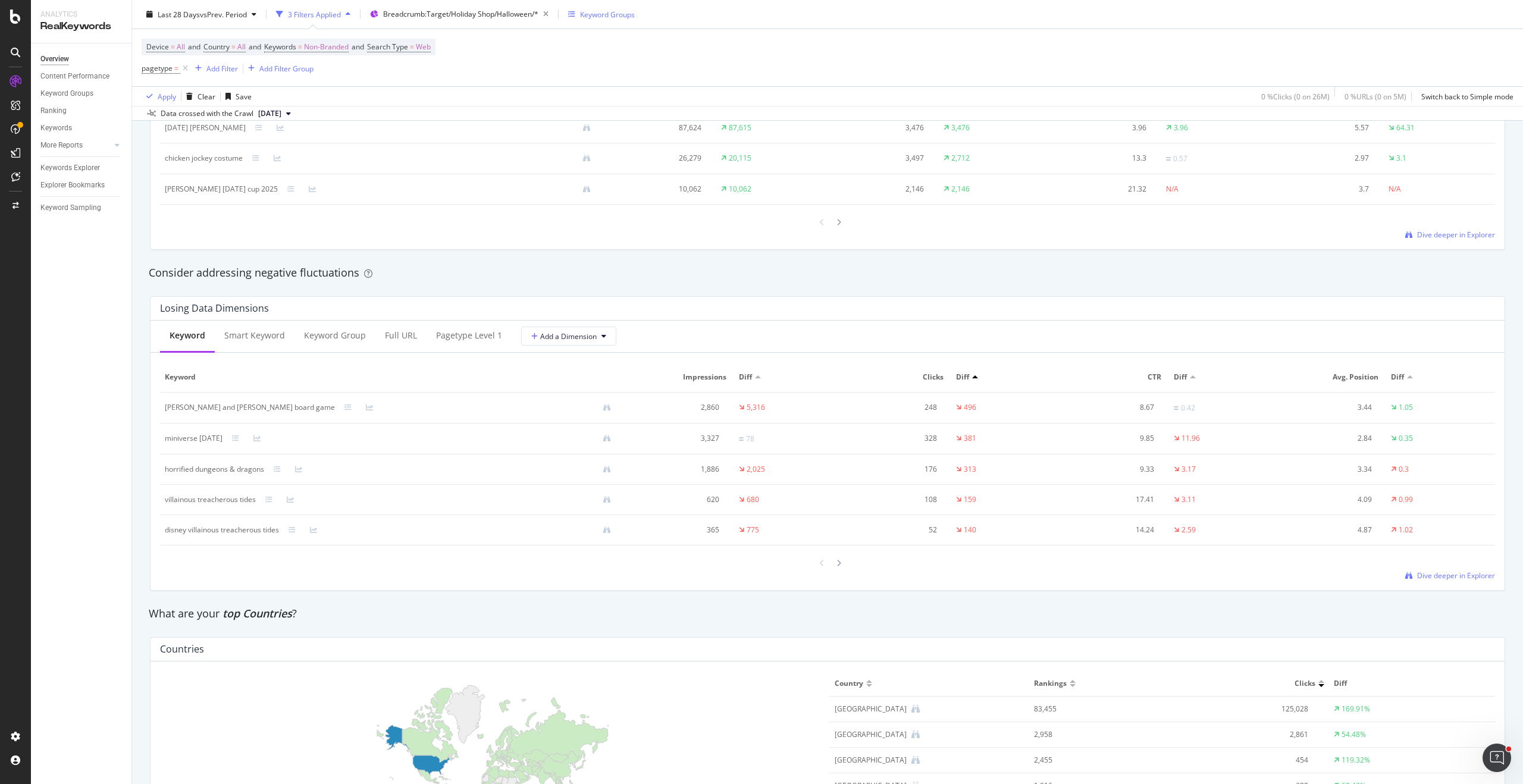
scroll to position [1214, 0]
